Goal: Browse casually

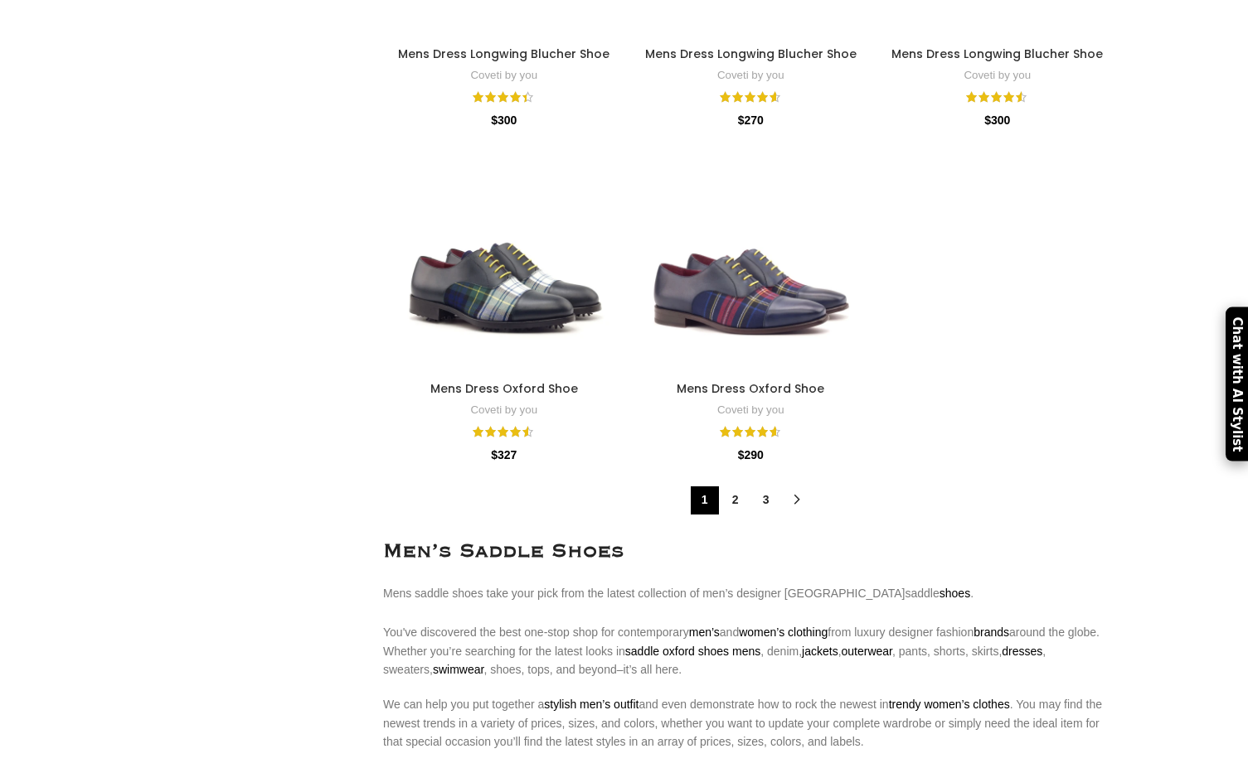
scroll to position [6677, 0]
